Goal: Information Seeking & Learning: Learn about a topic

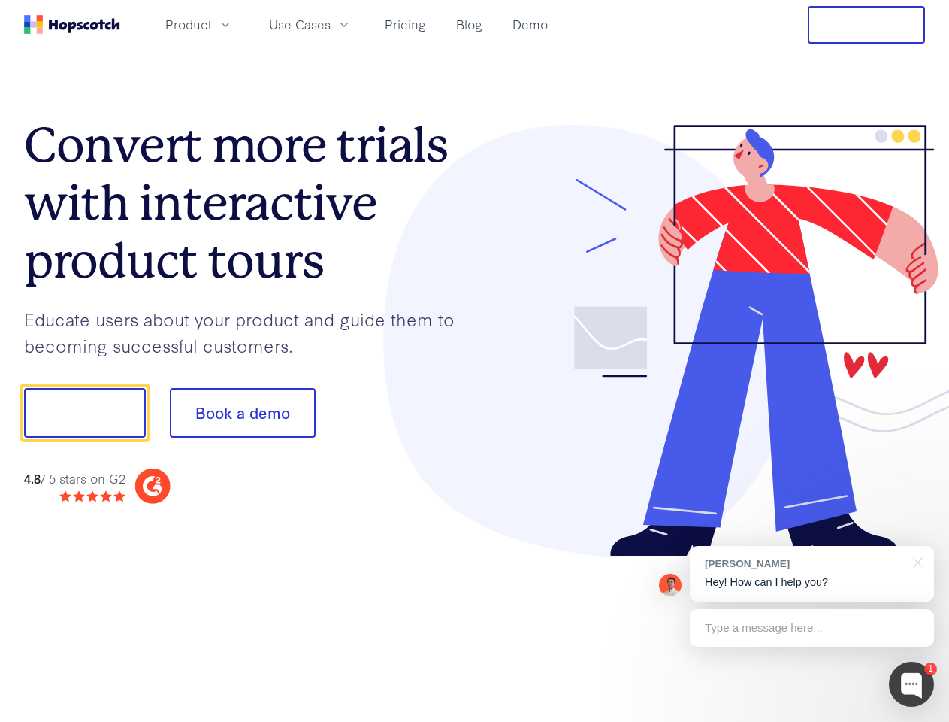
click at [475, 361] on div at bounding box center [700, 341] width 451 height 432
click at [212, 24] on span "Product" at bounding box center [188, 24] width 47 height 19
click at [331, 24] on span "Use Cases" at bounding box center [300, 24] width 62 height 19
click at [867, 25] on button "Free Trial" at bounding box center [866, 25] width 117 height 38
click at [84, 413] on button "Show me!" at bounding box center [85, 413] width 122 height 50
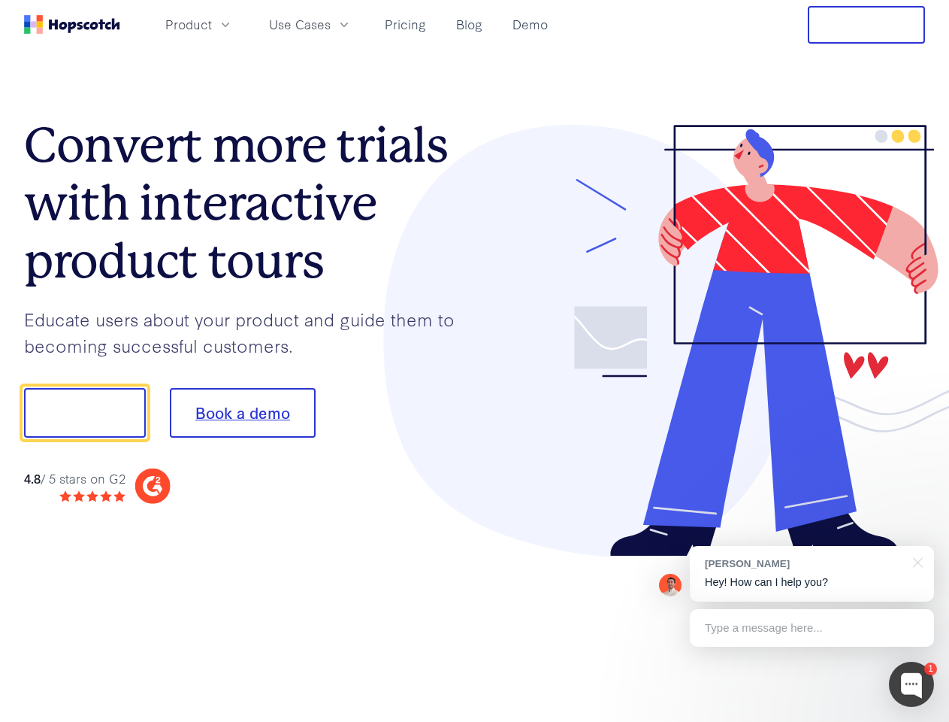
click at [242, 413] on button "Book a demo" at bounding box center [243, 413] width 146 height 50
click at [912, 684] on div at bounding box center [911, 683] width 45 height 45
click at [812, 573] on div "[PERSON_NAME] Hey! How can I help you?" at bounding box center [812, 574] width 244 height 56
click at [915, 561] on div at bounding box center [793, 410] width 282 height 501
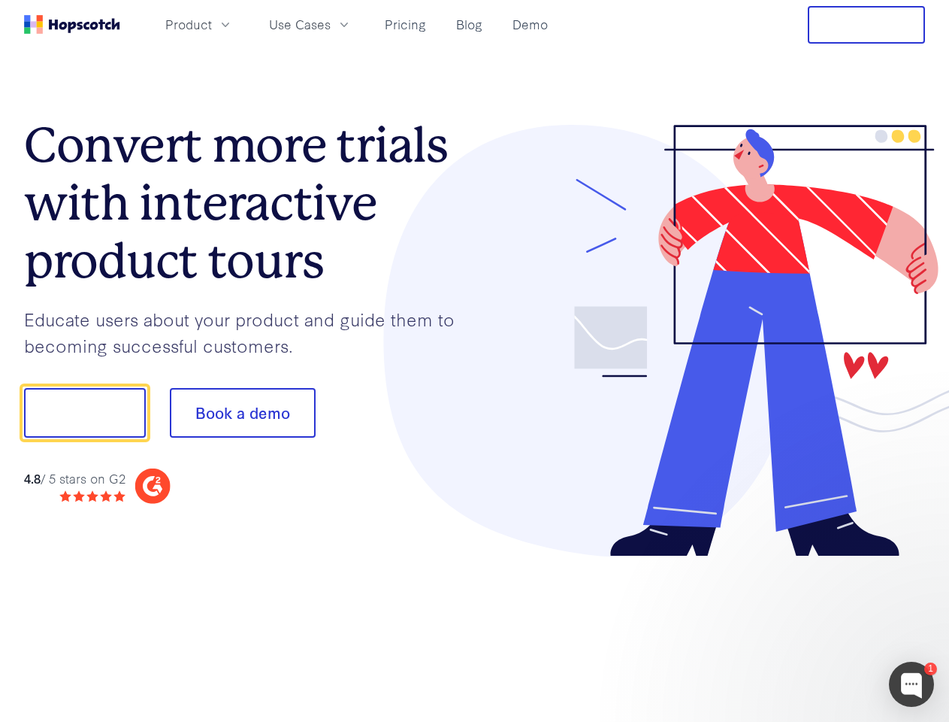
click at [812, 628] on div at bounding box center [793, 512] width 282 height 300
